Goal: Transaction & Acquisition: Purchase product/service

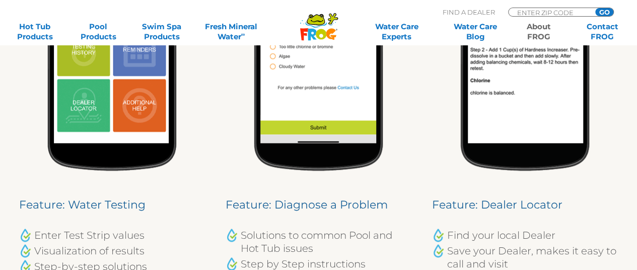
scroll to position [571, 0]
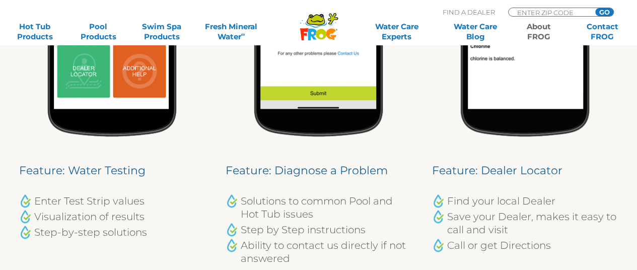
drag, startPoint x: 641, startPoint y: 26, endPoint x: 644, endPoint y: 121, distance: 95.2
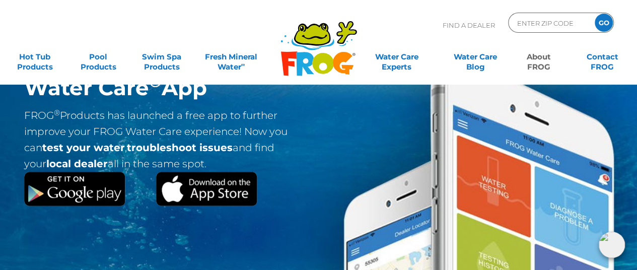
scroll to position [0, 0]
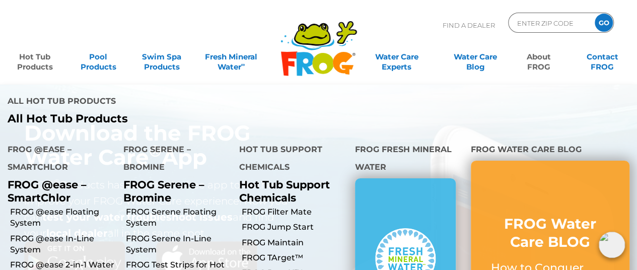
click at [45, 57] on link "Hot Tub Products" at bounding box center [34, 57] width 49 height 20
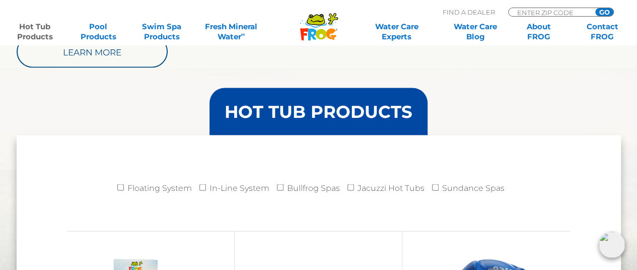
scroll to position [1033, 0]
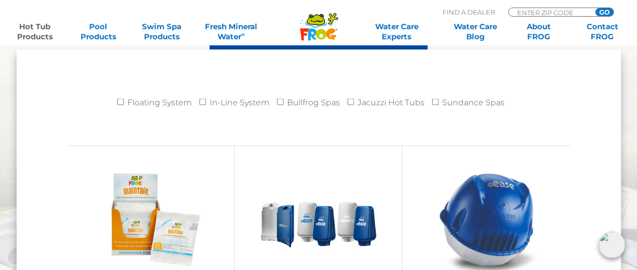
drag, startPoint x: 641, startPoint y: 19, endPoint x: 643, endPoint y: 96, distance: 77.6
click at [202, 101] on input "In-Line System" at bounding box center [202, 102] width 7 height 7
checkbox input "true"
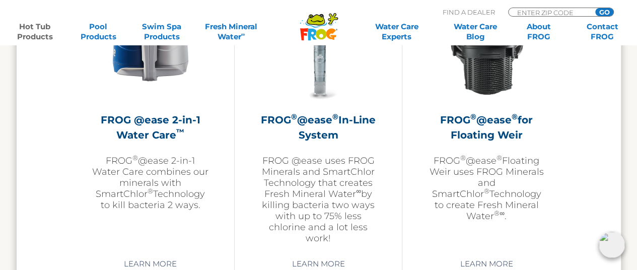
scroll to position [1551, 0]
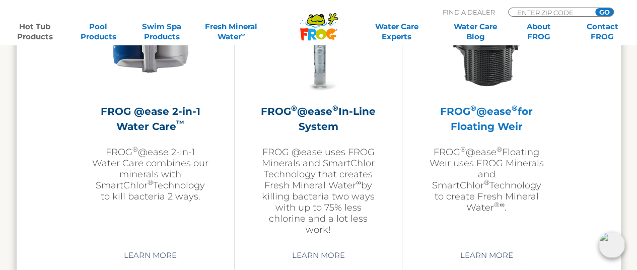
click at [469, 205] on link "FROG ® @ease ® for Floating Weir FROG ® @ease ® Floating Weir uses FROG Mineral…" at bounding box center [485, 108] width 117 height 262
